Goal: Navigation & Orientation: Understand site structure

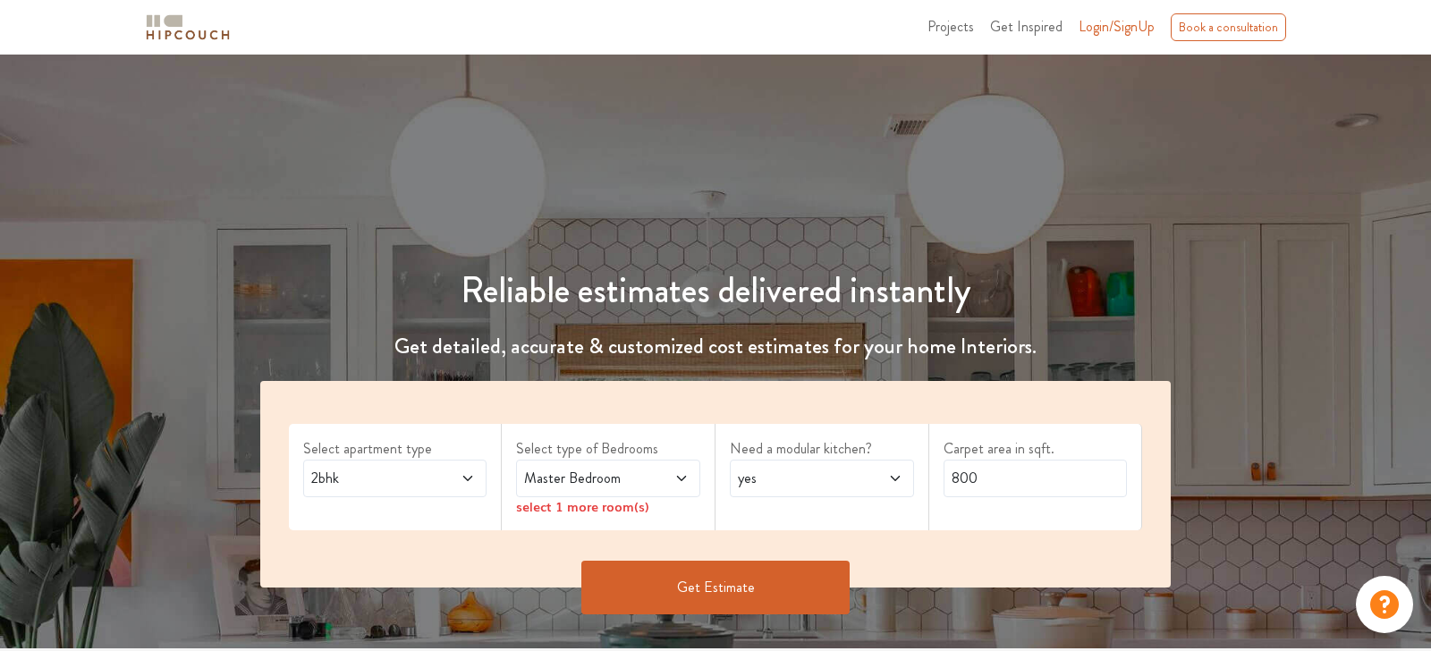
click at [216, 33] on img at bounding box center [187, 27] width 89 height 31
click at [956, 31] on span "Projects" at bounding box center [950, 26] width 47 height 21
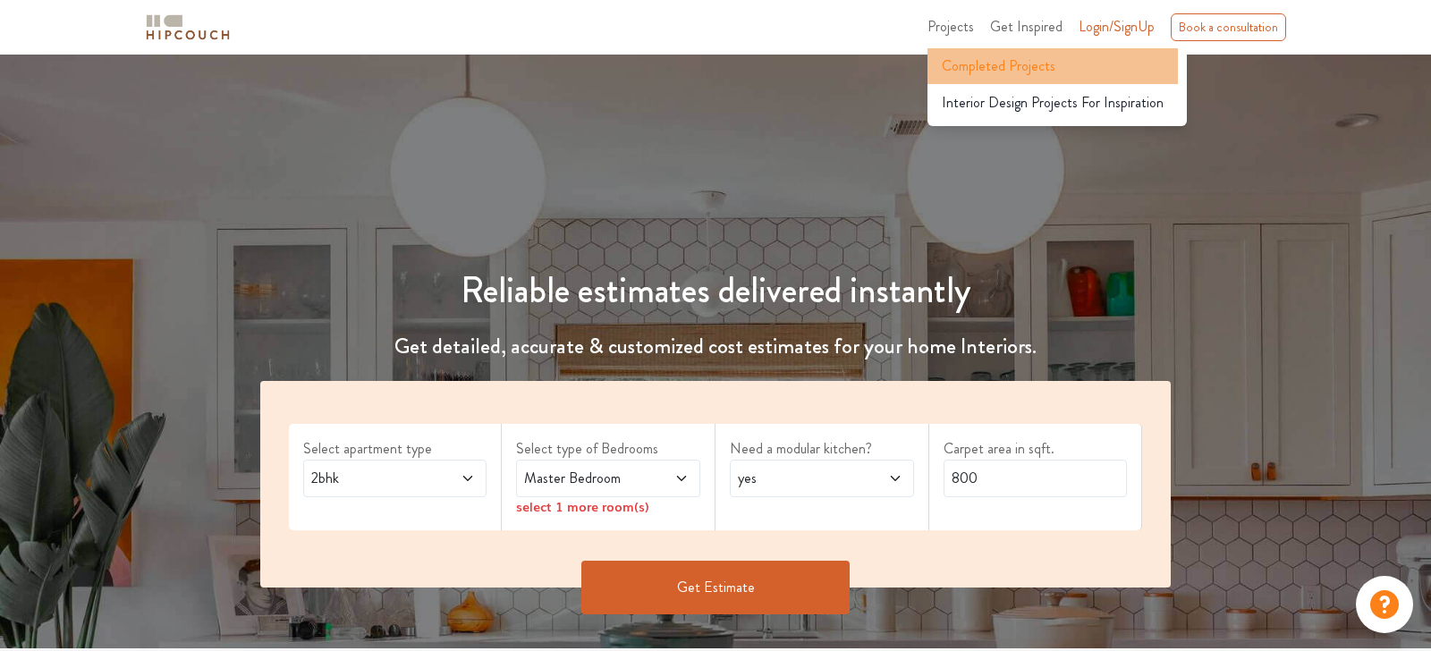
click at [969, 64] on span "Completed Projects" at bounding box center [999, 65] width 114 height 21
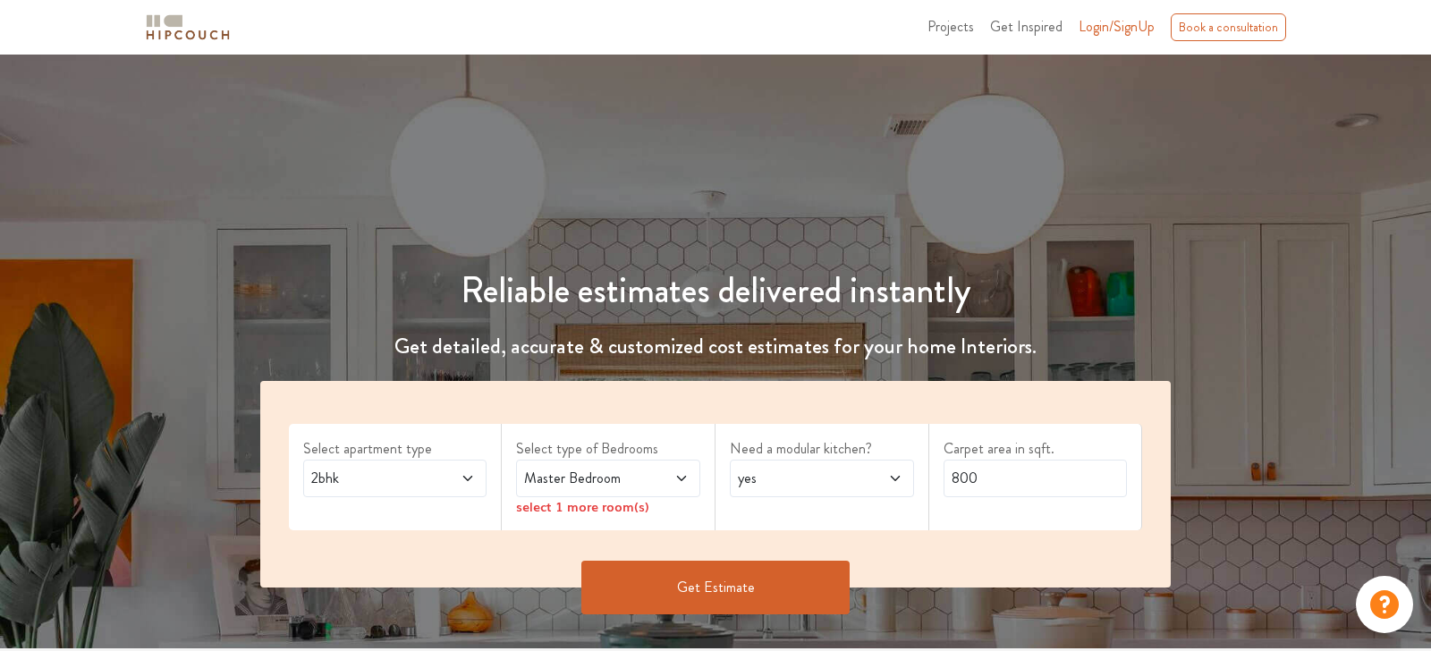
click at [1059, 21] on span "Get Inspired" at bounding box center [1026, 26] width 72 height 21
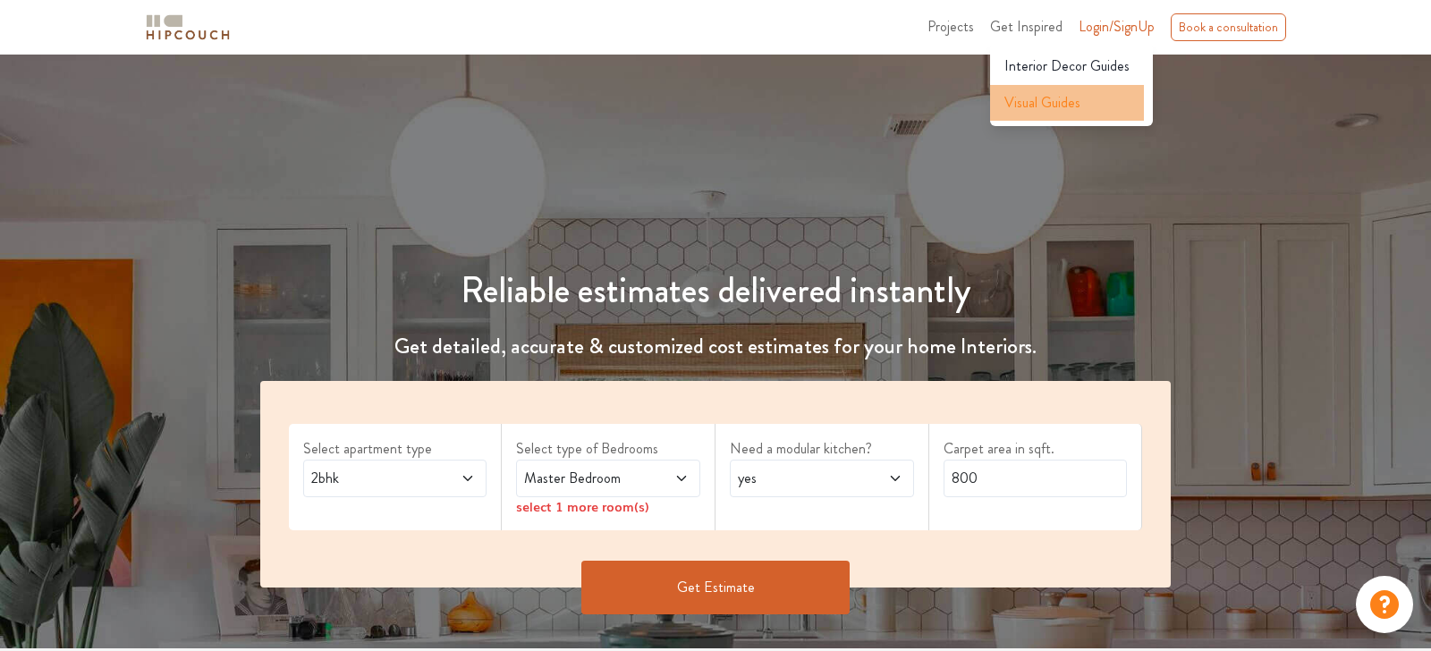
click at [1054, 103] on span "Visual Guides" at bounding box center [1042, 102] width 76 height 21
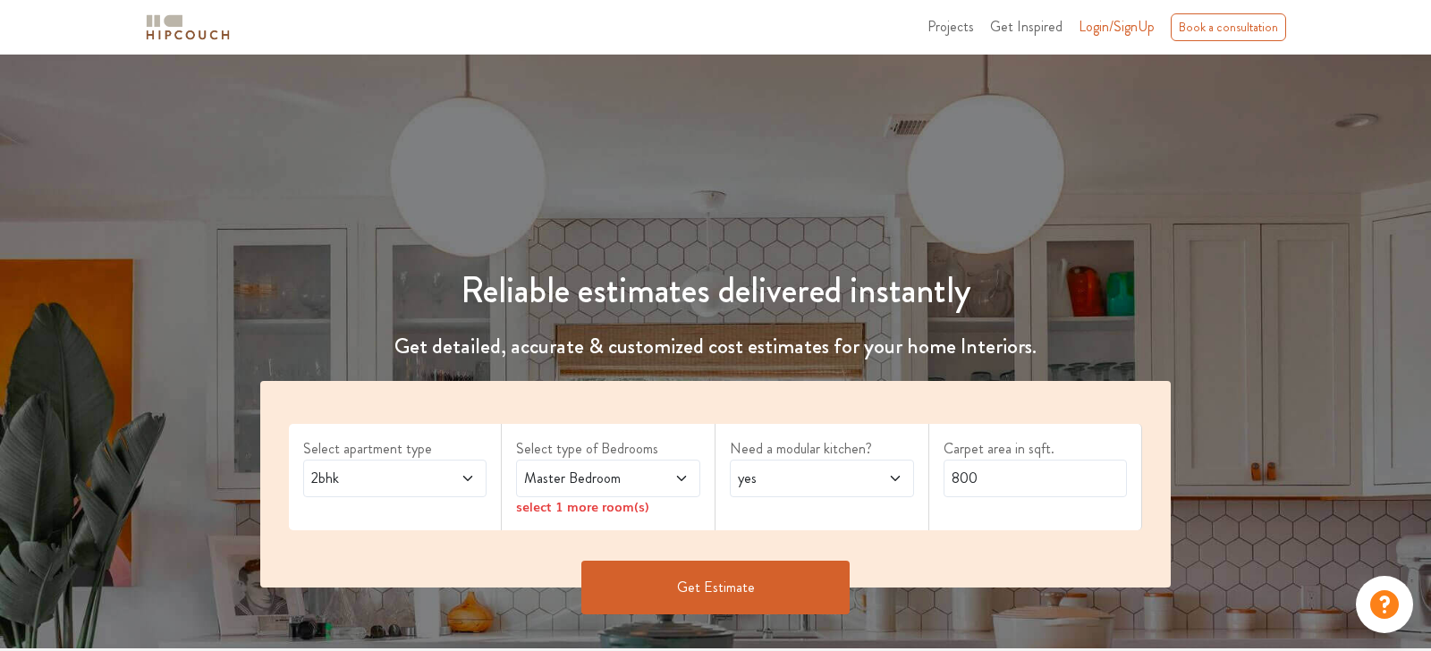
click at [970, 21] on span "Projects" at bounding box center [950, 26] width 47 height 21
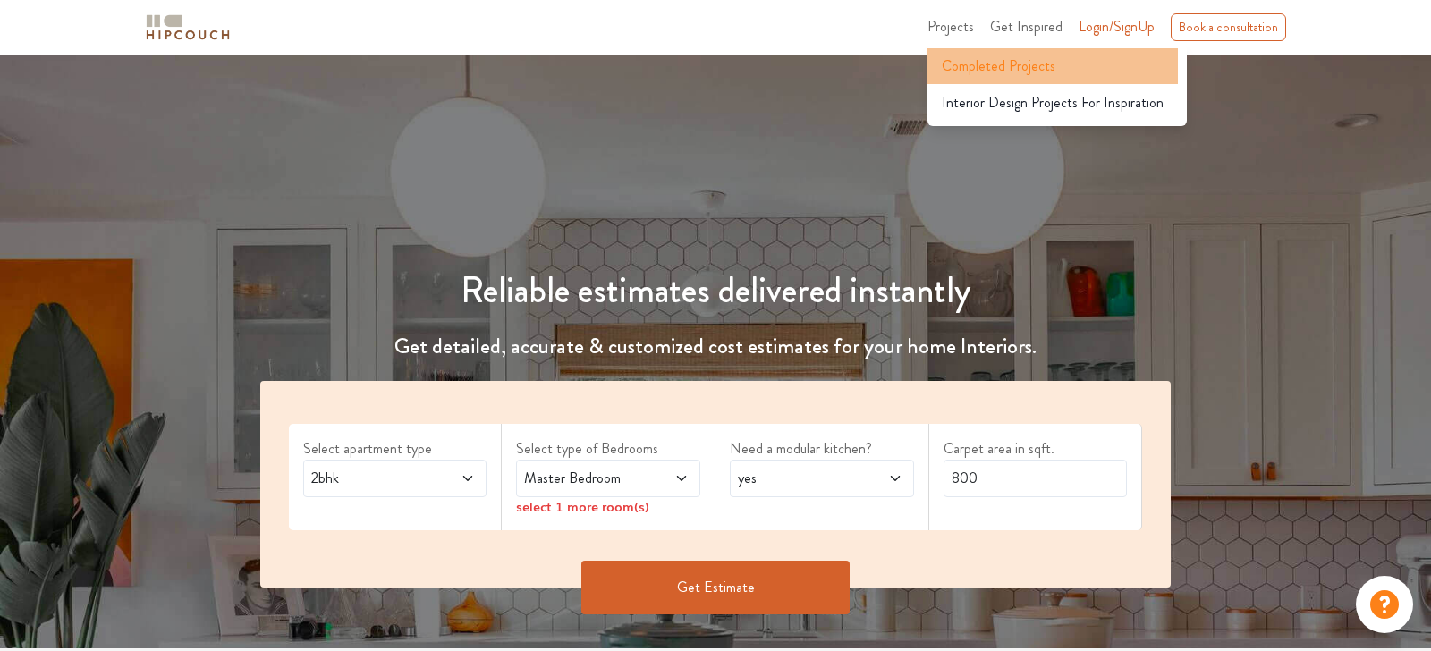
click at [995, 70] on span "Completed Projects" at bounding box center [999, 65] width 114 height 21
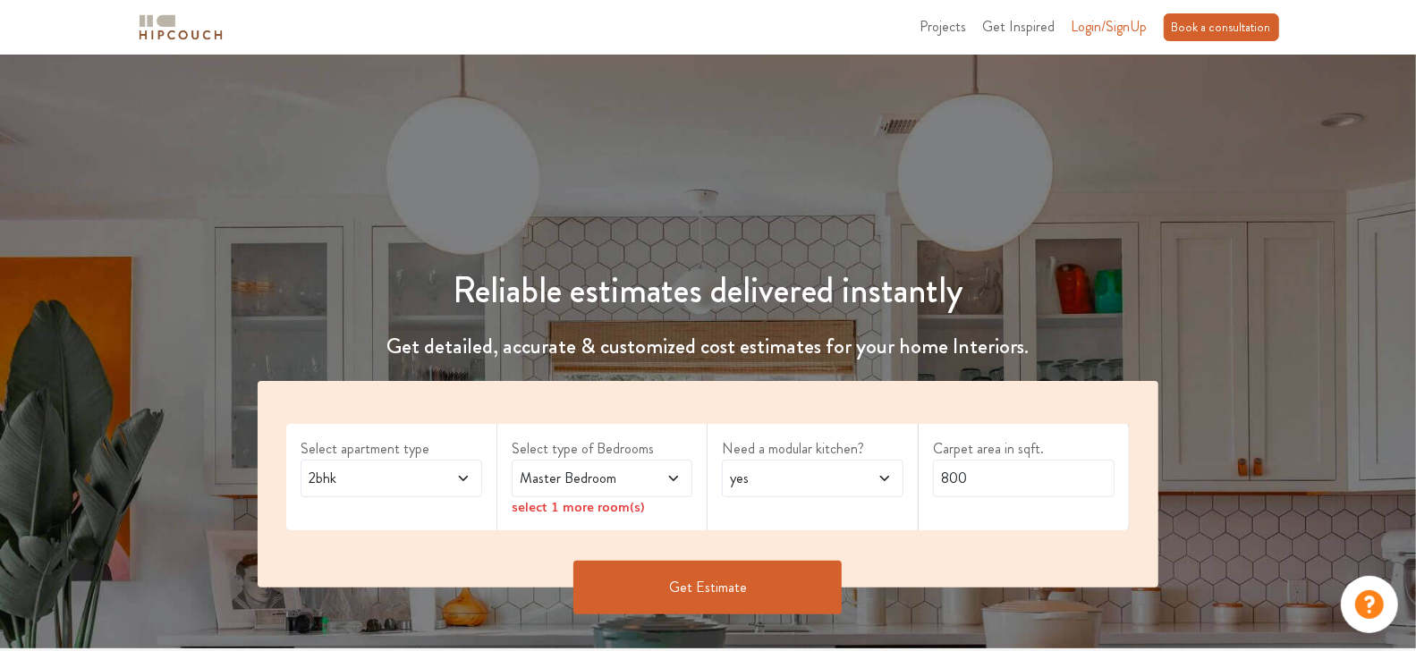
click at [1206, 25] on div "Book a consultation" at bounding box center [1221, 27] width 115 height 28
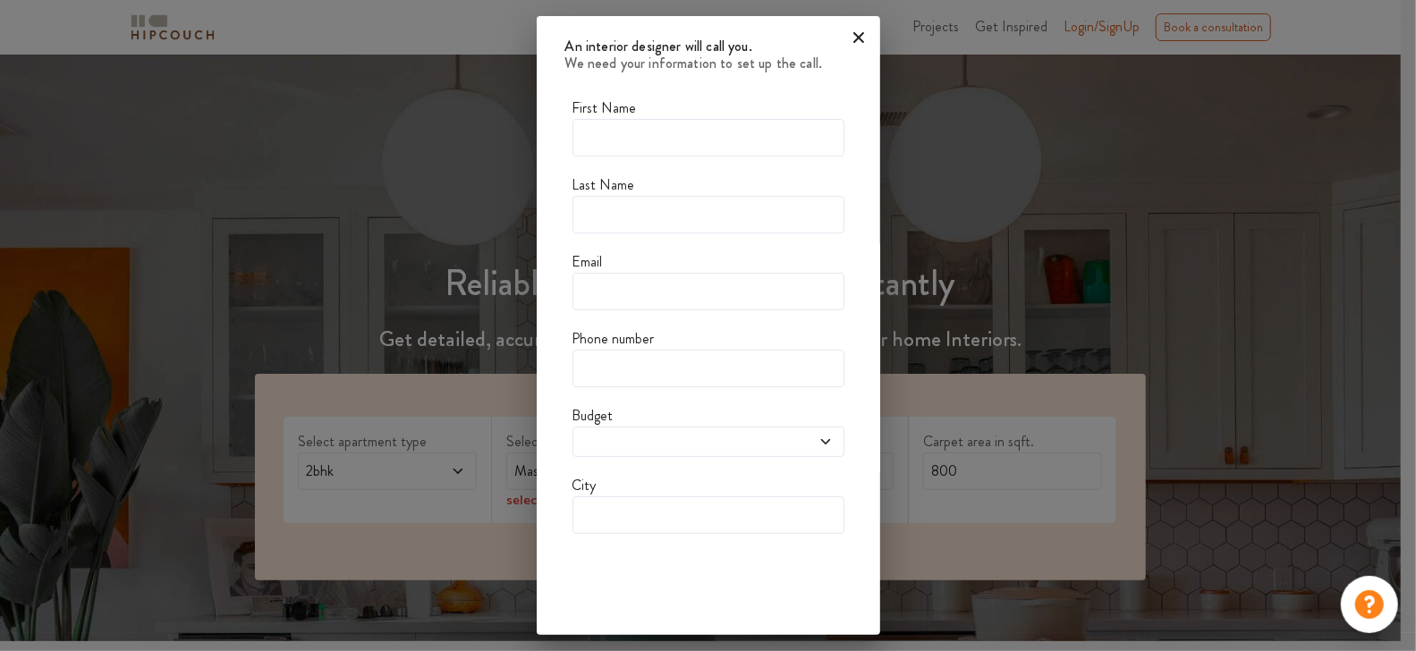
click at [854, 39] on icon at bounding box center [858, 37] width 29 height 29
